Goal: Task Accomplishment & Management: Manage account settings

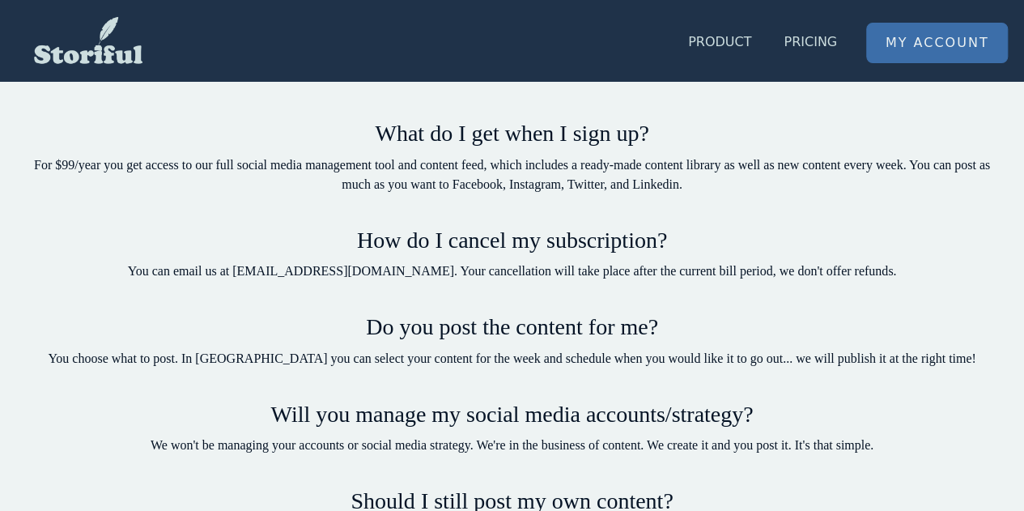
click at [927, 45] on link "My Account" at bounding box center [937, 42] width 140 height 39
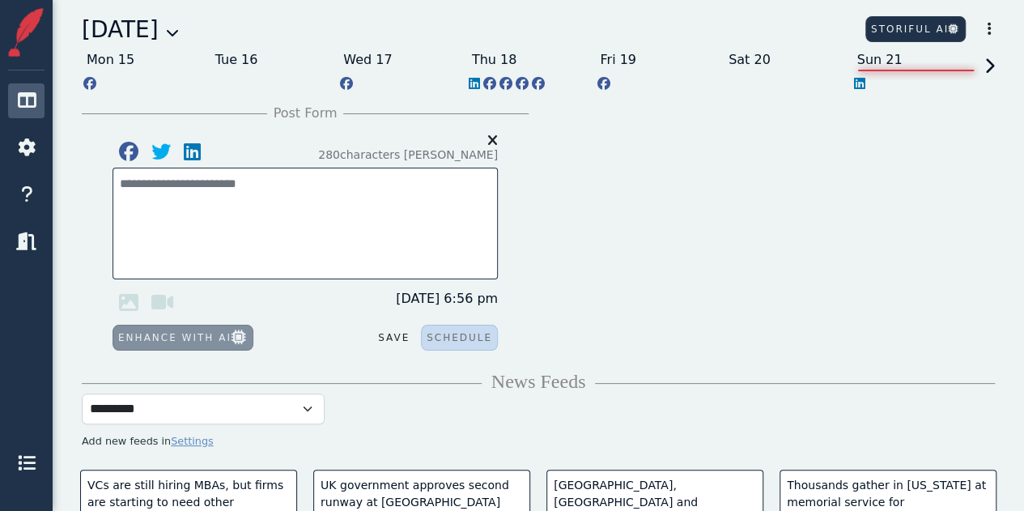
click at [990, 69] on icon at bounding box center [987, 80] width 15 height 45
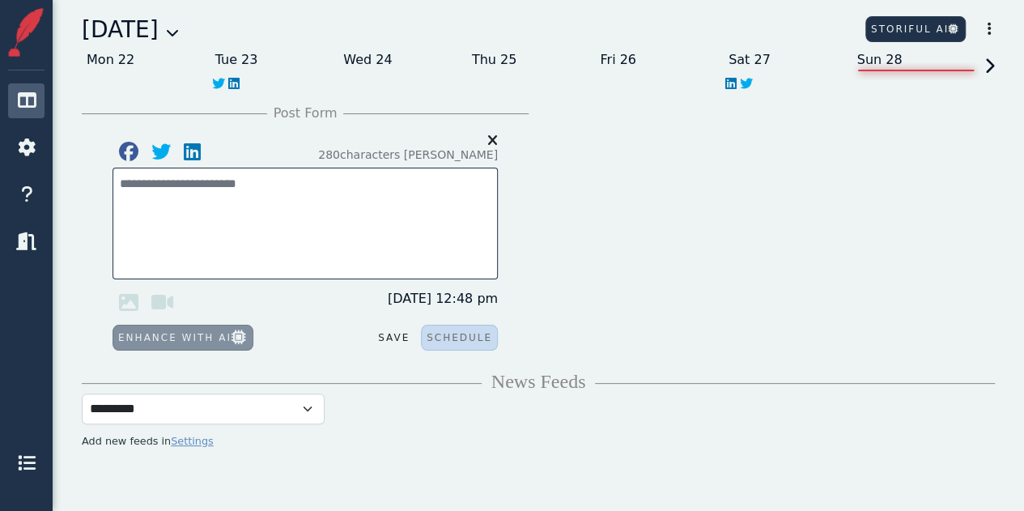
click at [990, 69] on icon at bounding box center [987, 80] width 15 height 45
click at [989, 68] on icon at bounding box center [987, 80] width 15 height 45
click at [988, 65] on icon at bounding box center [987, 80] width 15 height 45
click at [988, 63] on icon at bounding box center [987, 80] width 15 height 45
click at [991, 64] on icon at bounding box center [987, 80] width 15 height 45
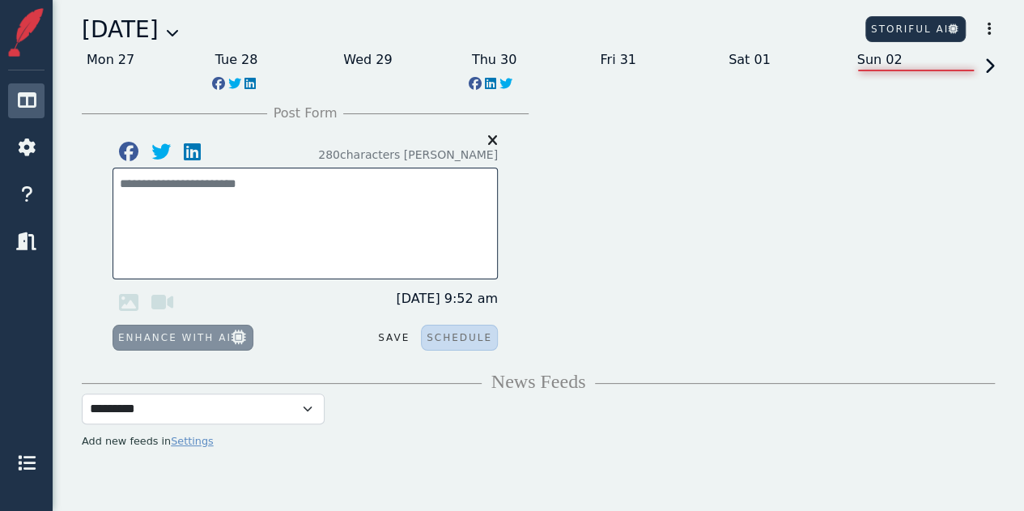
click at [179, 36] on icon at bounding box center [172, 32] width 13 height 13
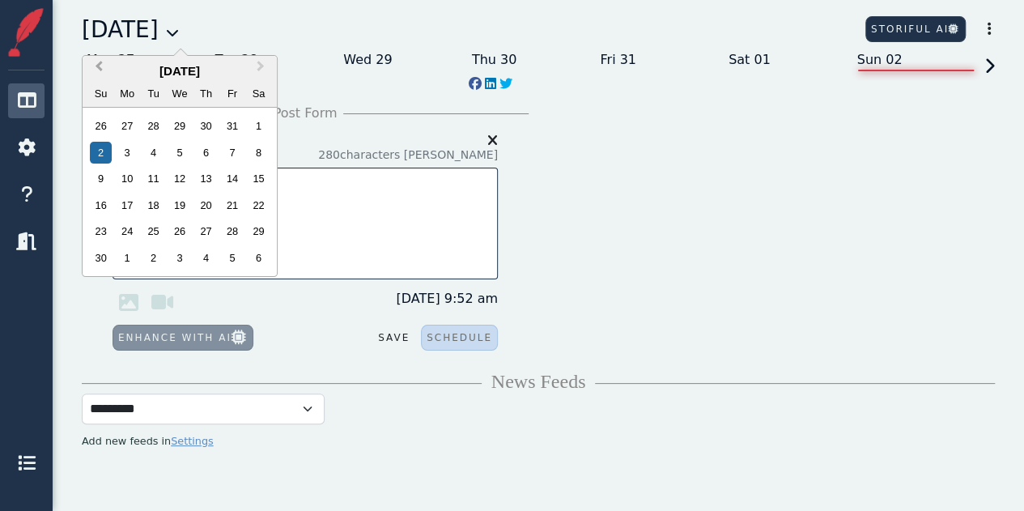
click at [99, 66] on span "Previous Month" at bounding box center [99, 69] width 0 height 24
click at [198, 157] on div "9" at bounding box center [206, 153] width 22 height 22
